Goal: Task Accomplishment & Management: Manage account settings

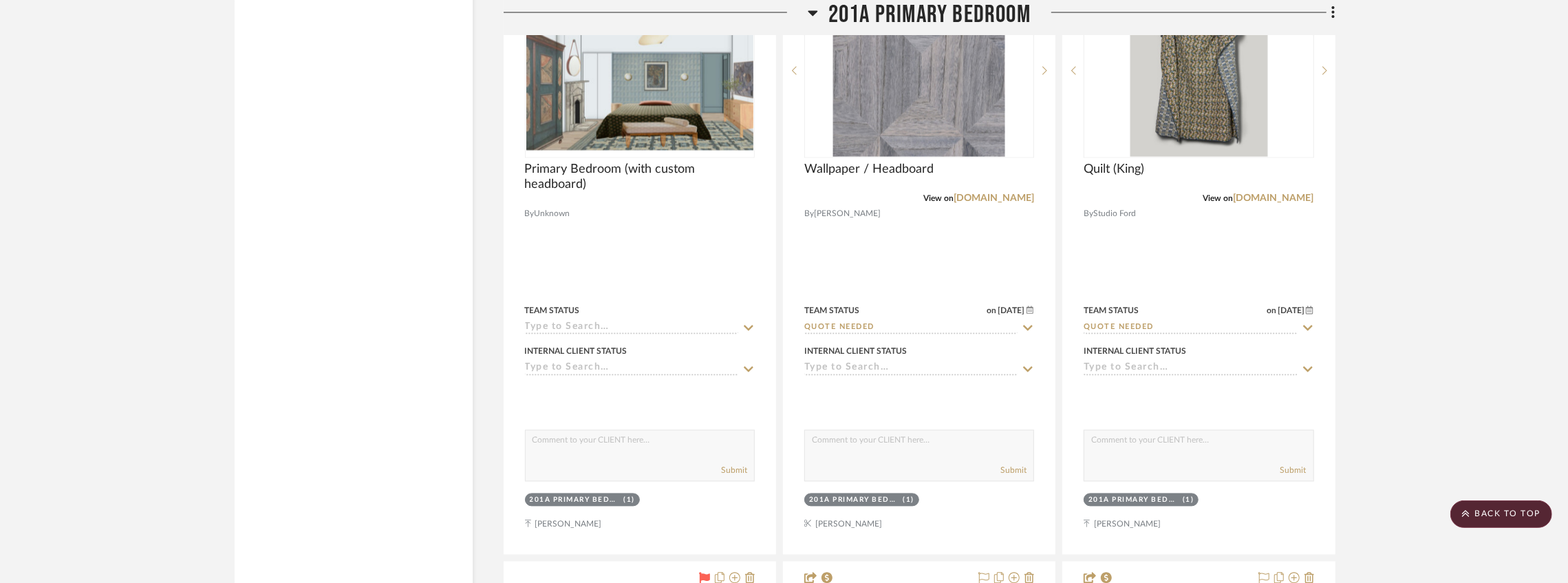
scroll to position [25726, 0]
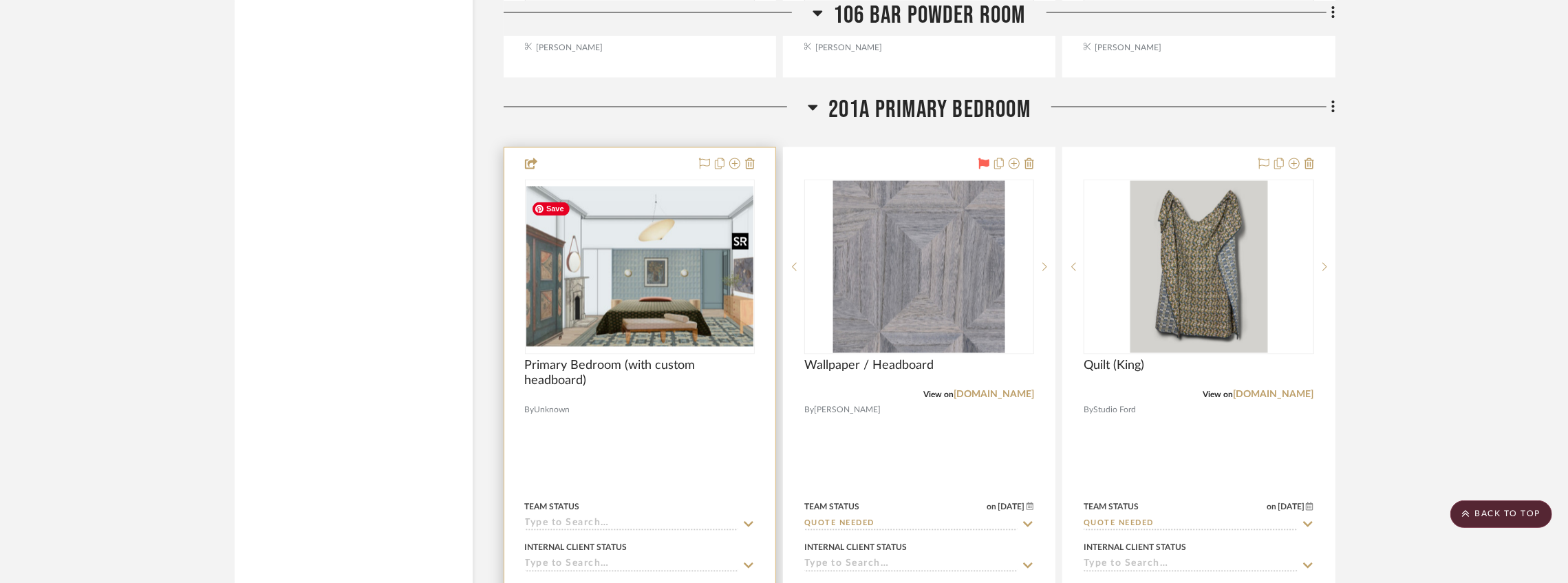
click at [664, 262] on img "0" at bounding box center [640, 266] width 227 height 160
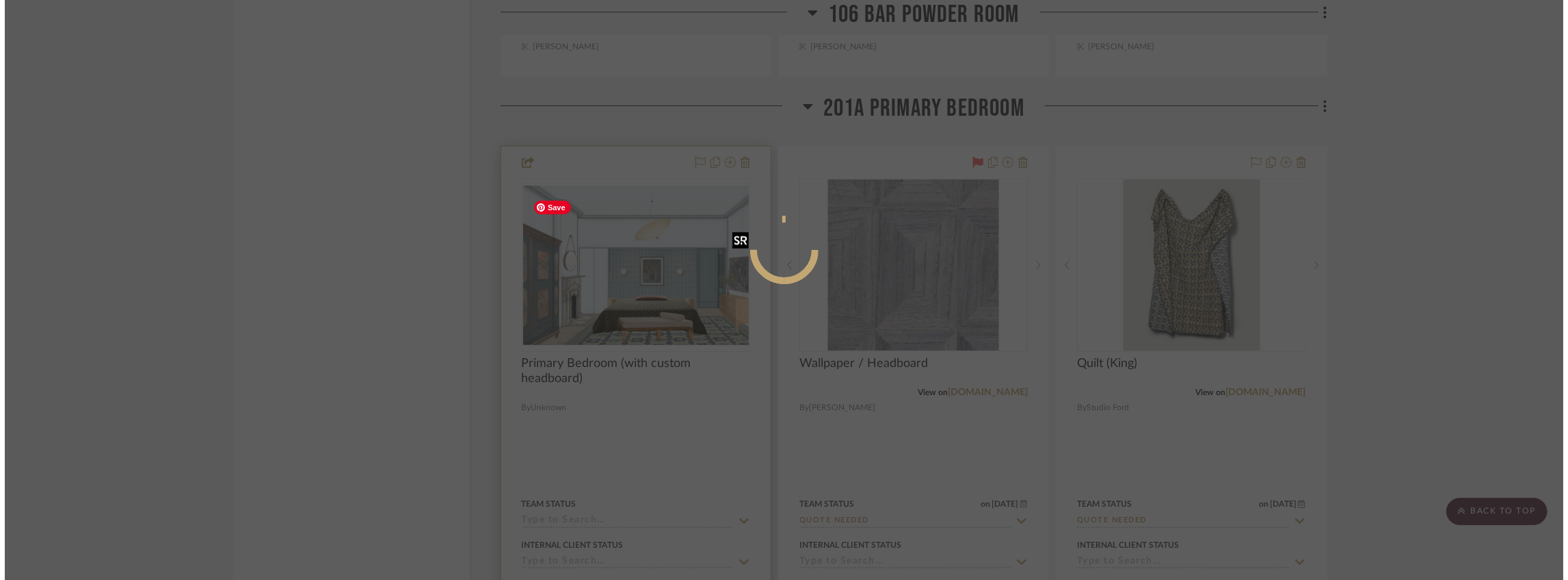
scroll to position [0, 0]
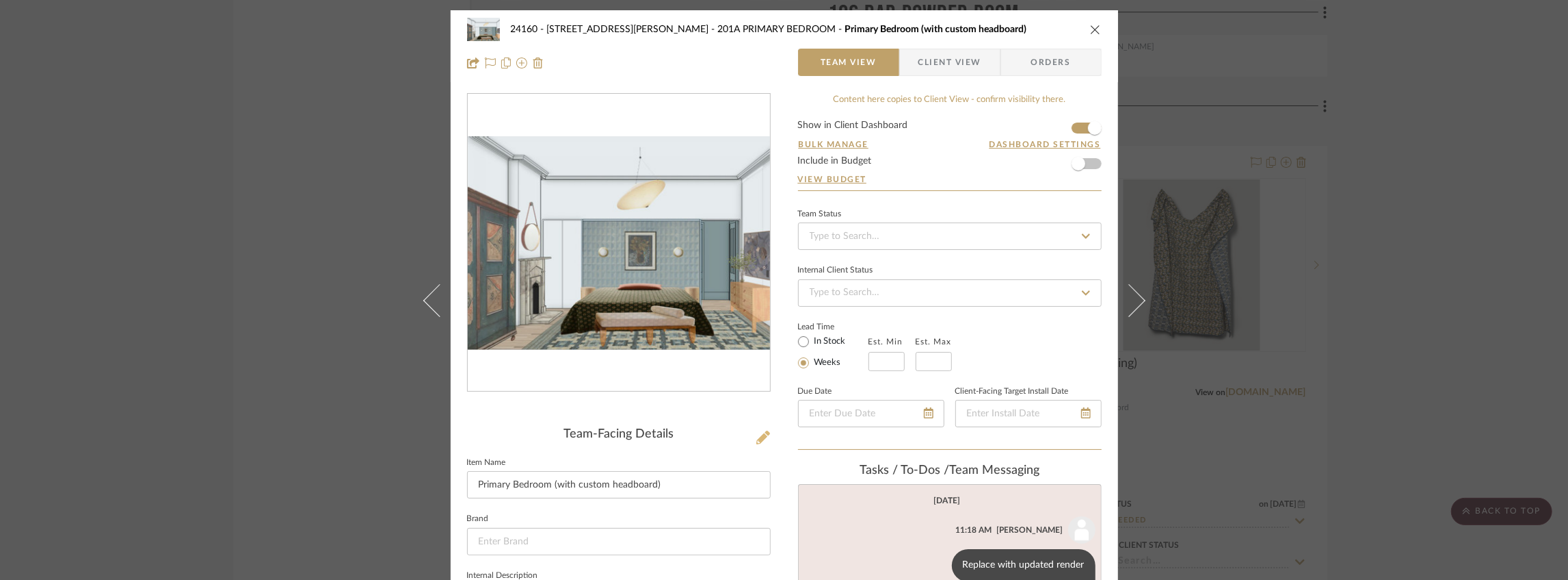
click at [758, 442] on icon at bounding box center [763, 436] width 14 height 14
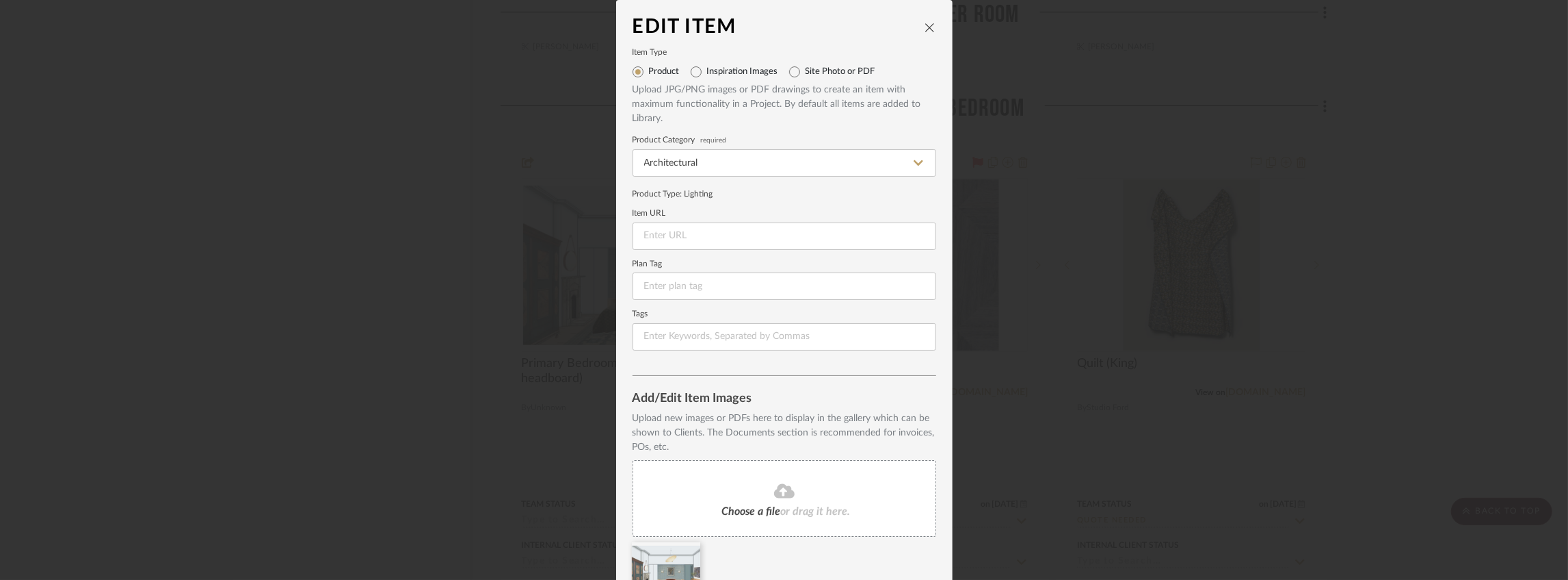
click at [739, 508] on span "Choose a file" at bounding box center [751, 511] width 59 height 11
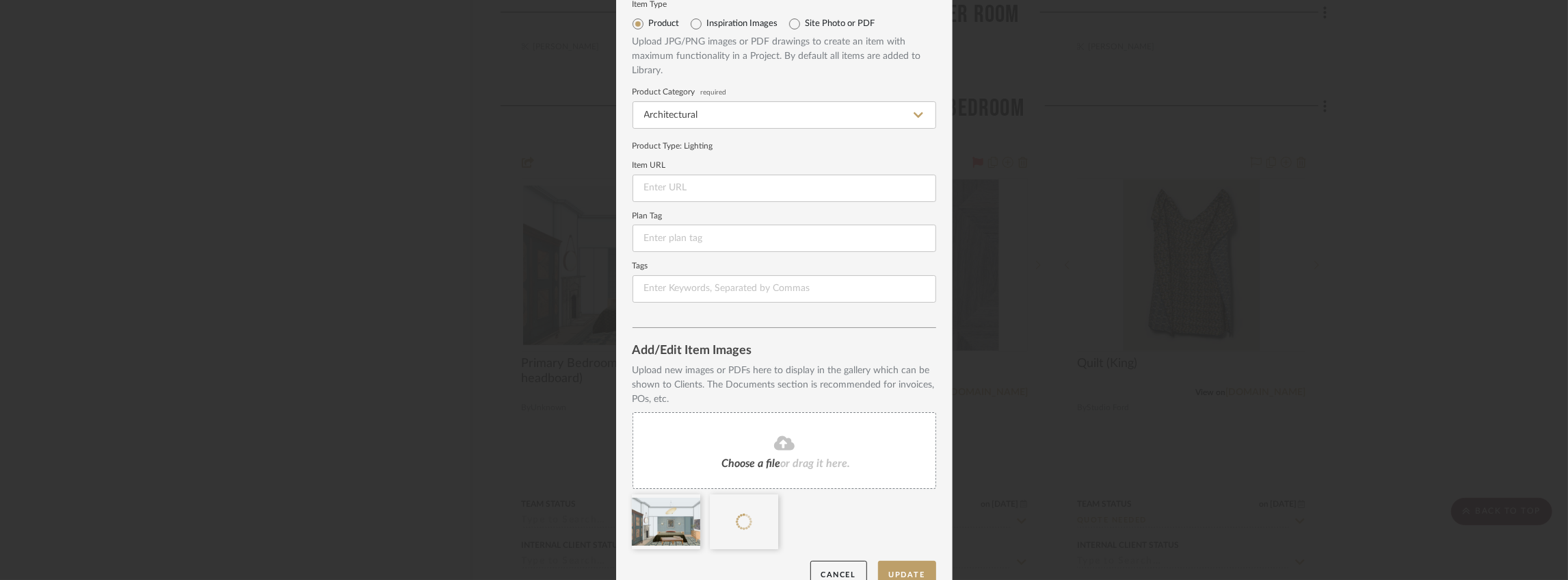
scroll to position [71, 0]
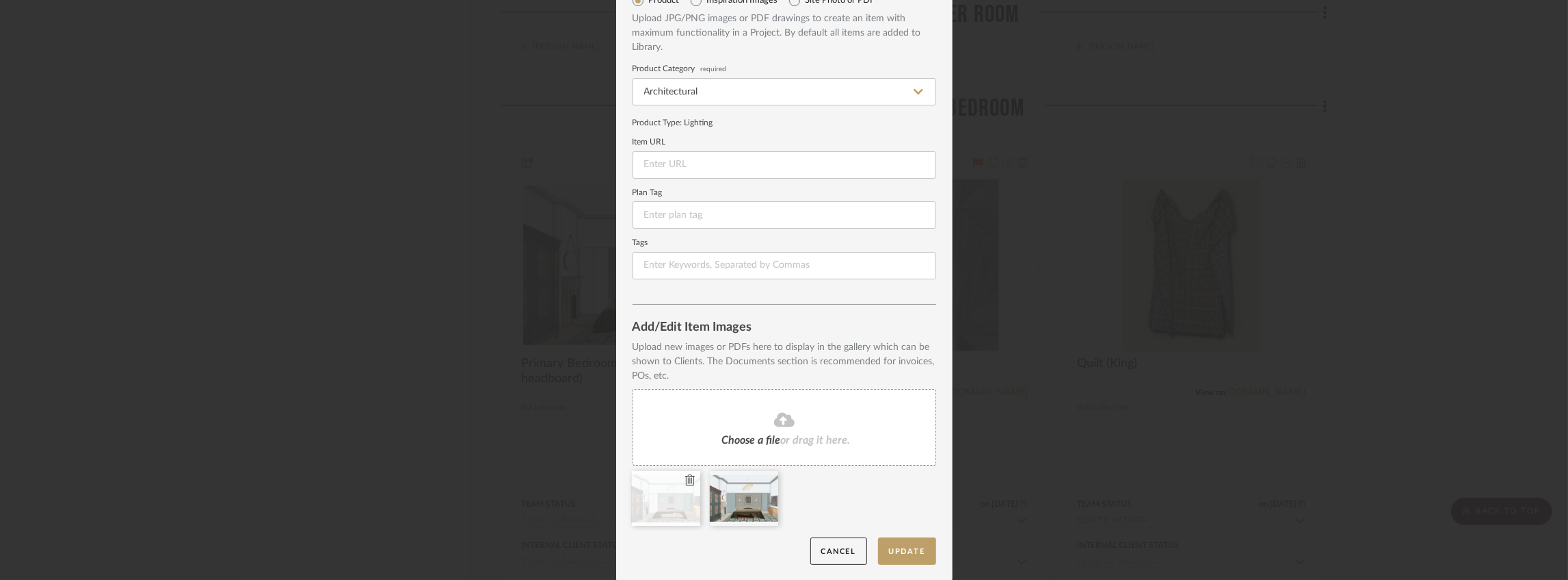
click at [686, 482] on icon at bounding box center [690, 480] width 10 height 11
click at [905, 553] on button "Update" at bounding box center [907, 551] width 58 height 28
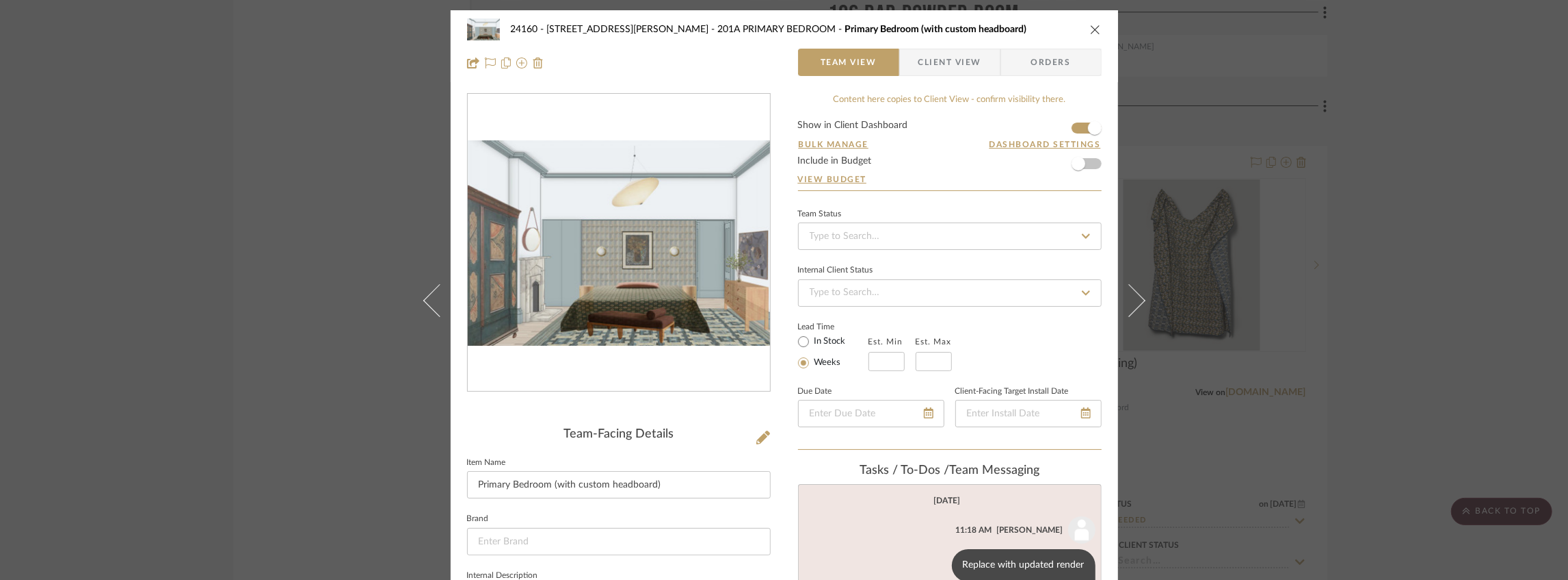
click at [1092, 26] on icon "close" at bounding box center [1095, 30] width 11 height 11
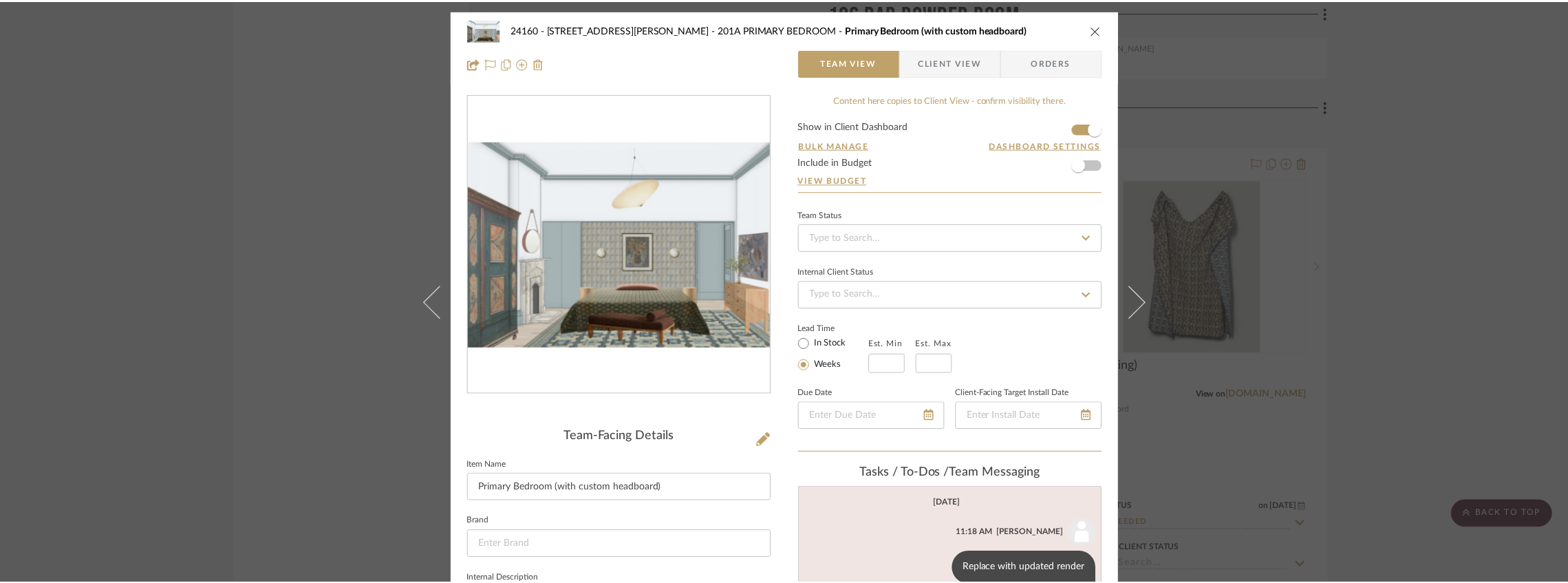
scroll to position [25726, 0]
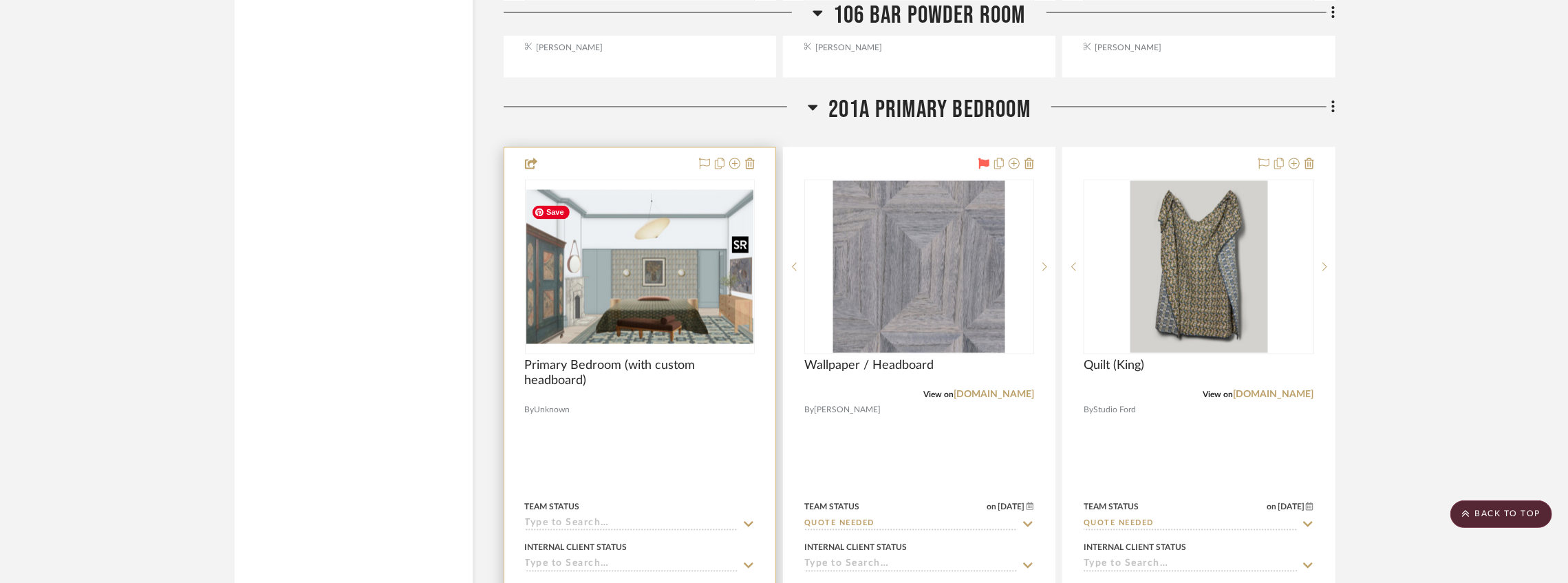
click at [666, 316] on img "0" at bounding box center [640, 267] width 227 height 154
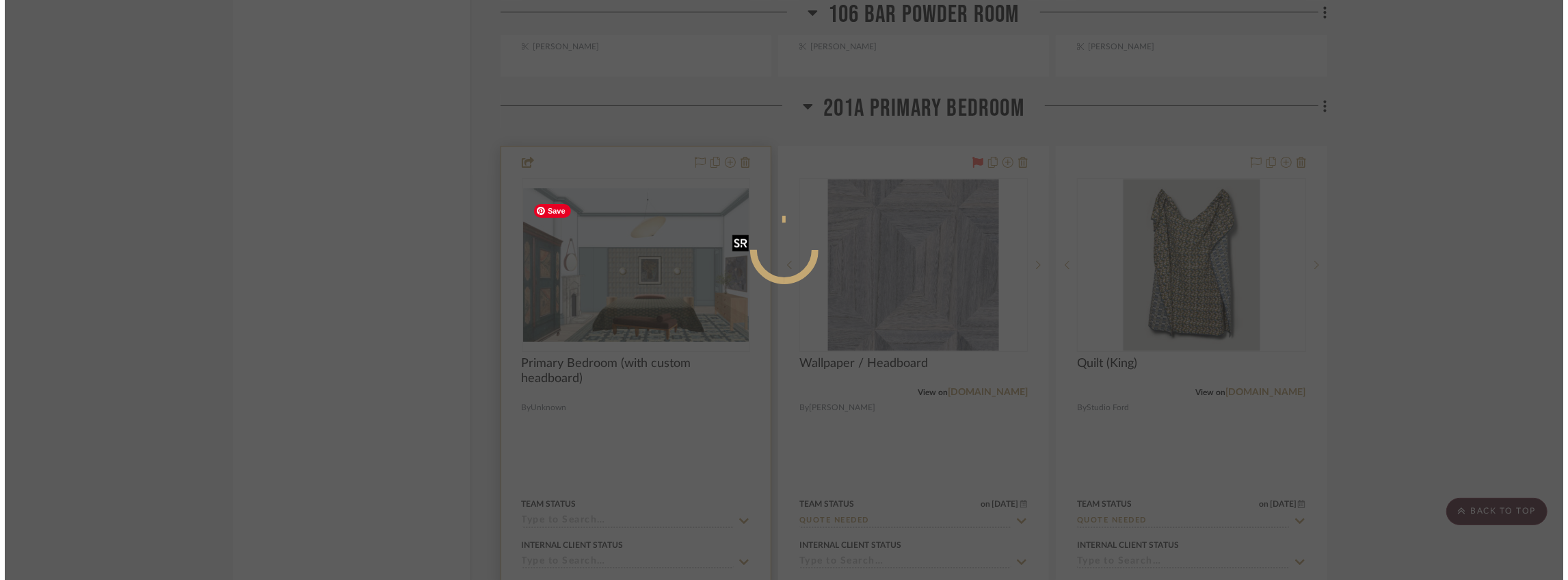
scroll to position [0, 0]
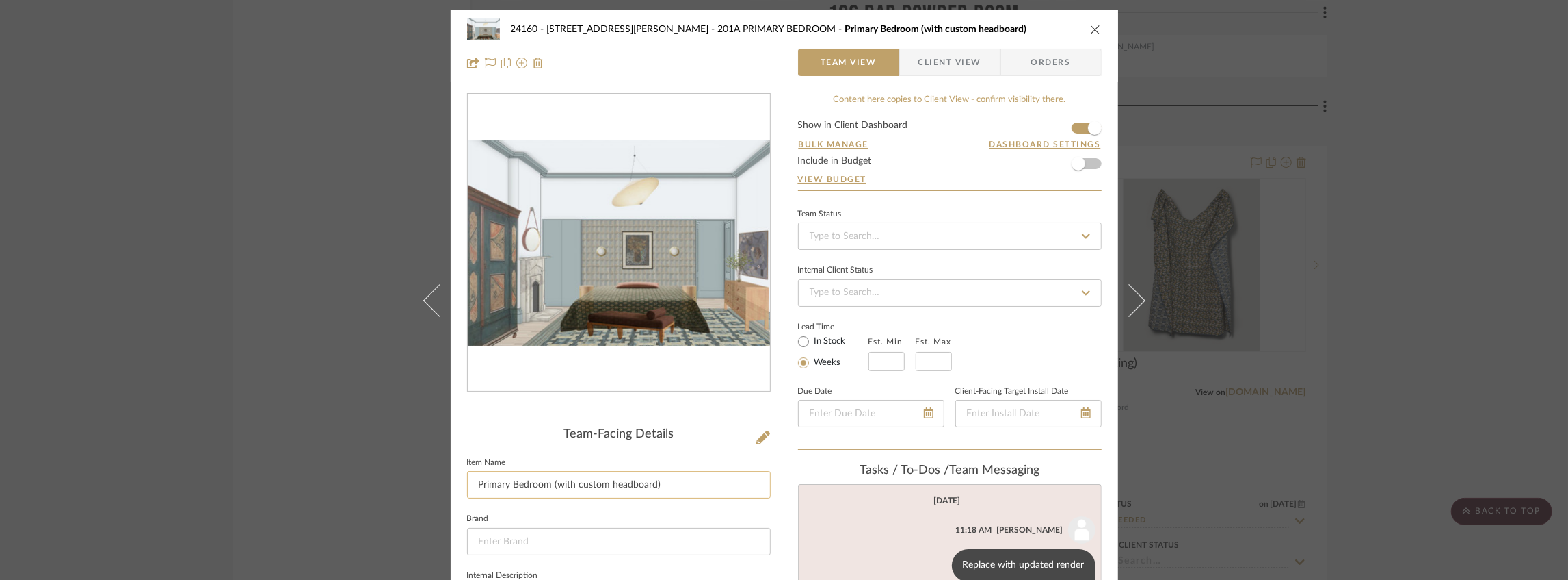
drag, startPoint x: 603, startPoint y: 482, endPoint x: 574, endPoint y: 484, distance: 29.1
click at [574, 484] on input "Primary Bedroom (with custom headboard)" at bounding box center [618, 484] width 303 height 27
type input "Primary Bedroom (with wood-veneer wallpaper headboard)"
click at [1090, 30] on icon "close" at bounding box center [1095, 30] width 11 height 11
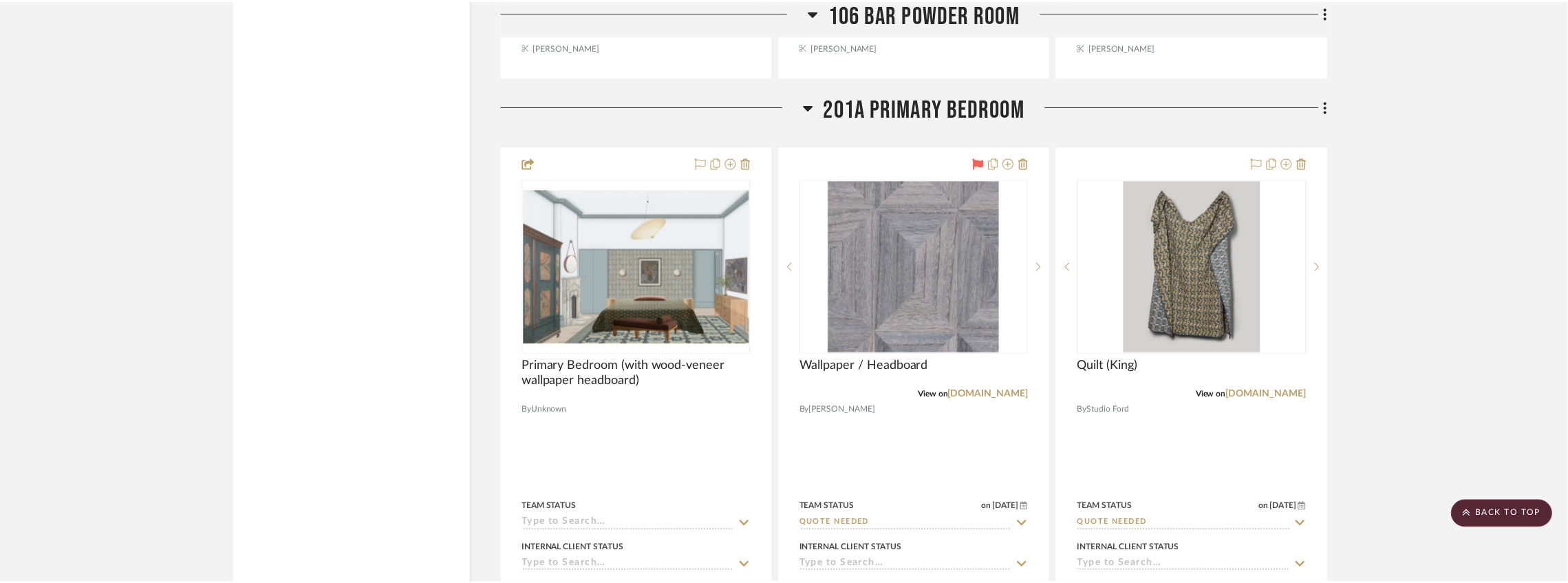
scroll to position [25726, 0]
